Goal: Find specific page/section: Find specific page/section

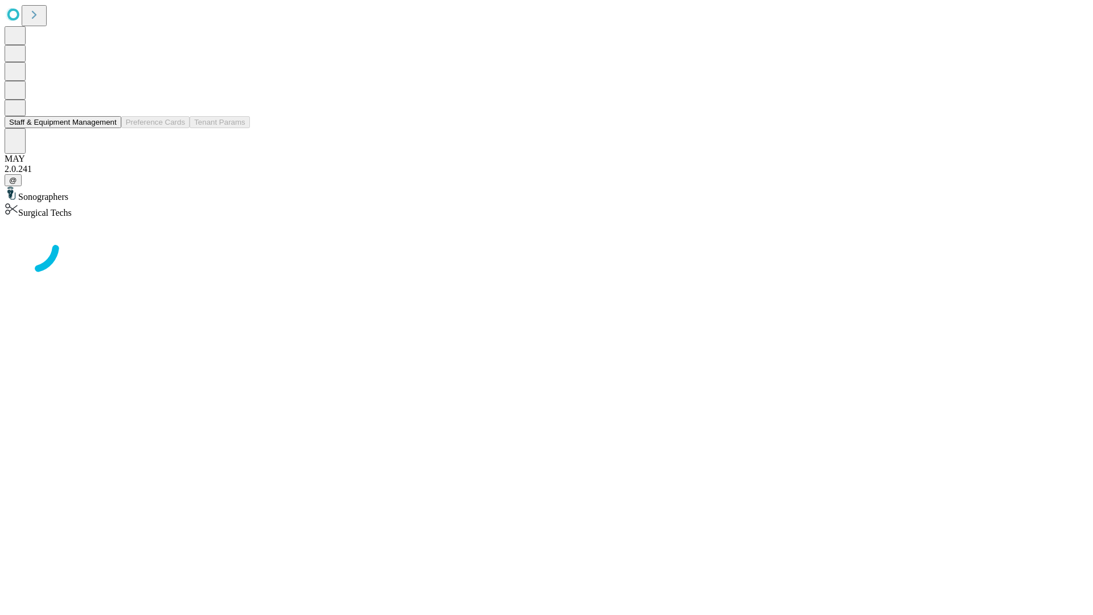
click at [109, 128] on button "Staff & Equipment Management" at bounding box center [63, 122] width 117 height 12
